Goal: Browse casually

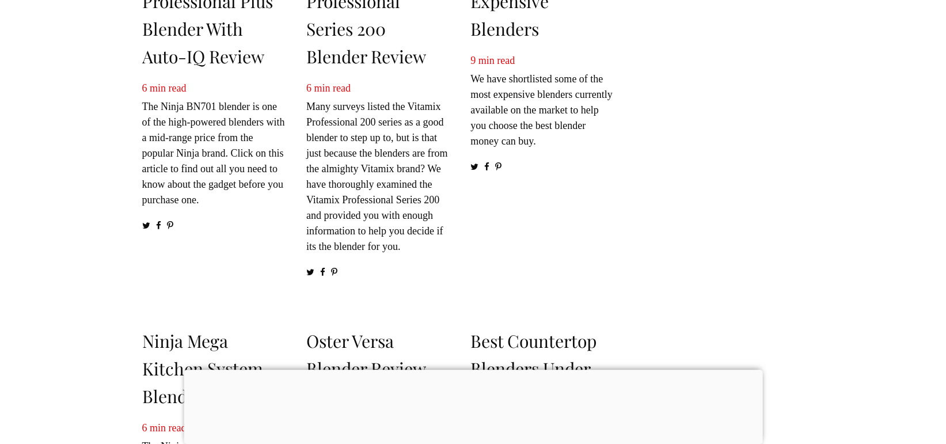
scroll to position [460, 0]
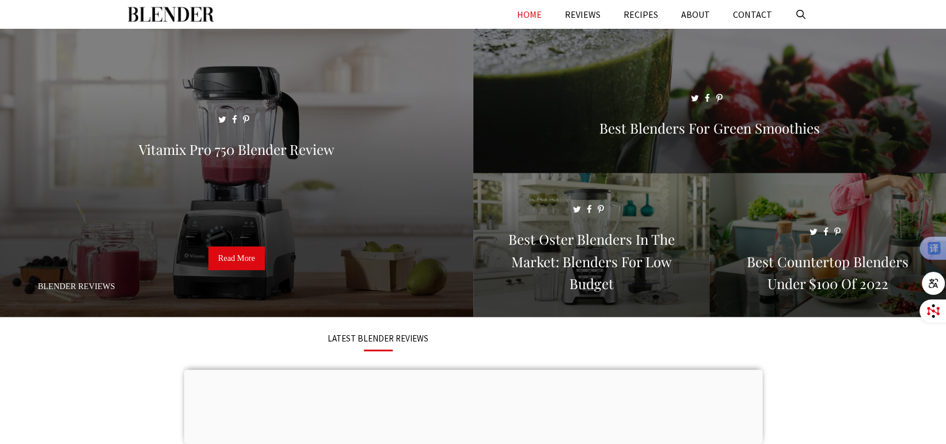
click at [532, 20] on link "HOME" at bounding box center [529, 14] width 48 height 29
click at [475, 369] on div at bounding box center [473, 369] width 578 height 0
click at [472, 372] on div at bounding box center [473, 372] width 578 height 0
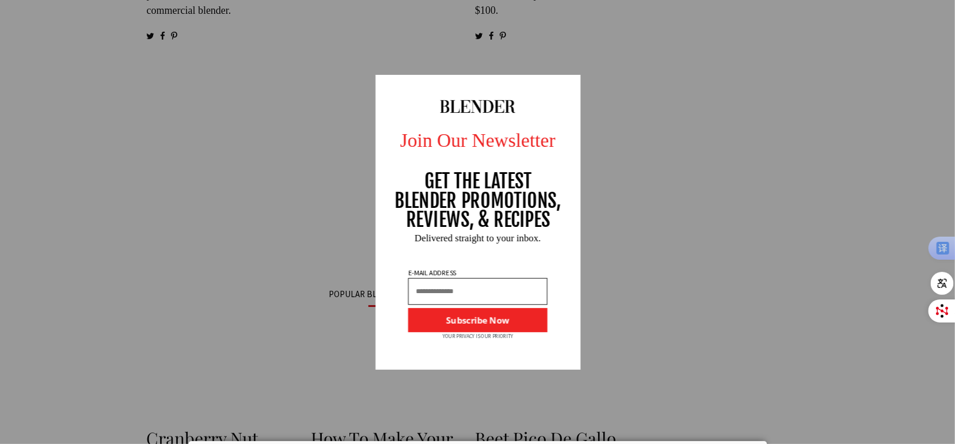
scroll to position [1082, 0]
